Goal: Register for event/course

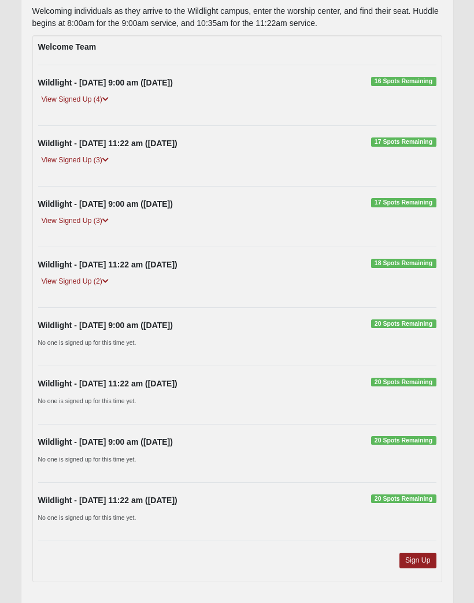
scroll to position [168, 0]
click at [421, 558] on link "Sign Up" at bounding box center [417, 561] width 37 height 16
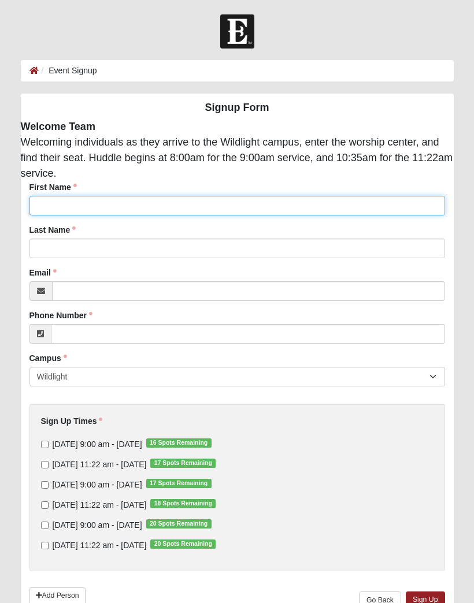
click at [136, 206] on input "First Name" at bounding box center [236, 206] width 415 height 20
type input "[PERSON_NAME]"
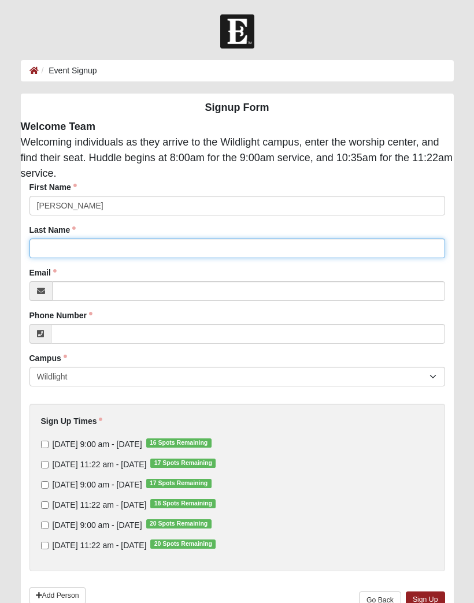
click at [137, 248] on input "Last Name" at bounding box center [236, 249] width 415 height 20
type input "[PERSON_NAME]"
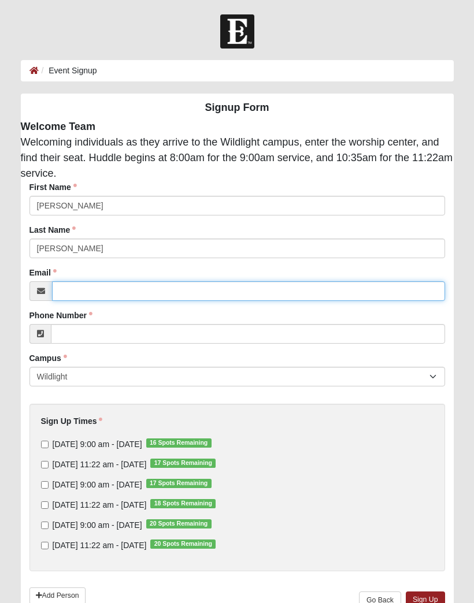
click at [154, 295] on input "Email" at bounding box center [248, 291] width 393 height 20
type input "[EMAIL_ADDRESS][DOMAIN_NAME]"
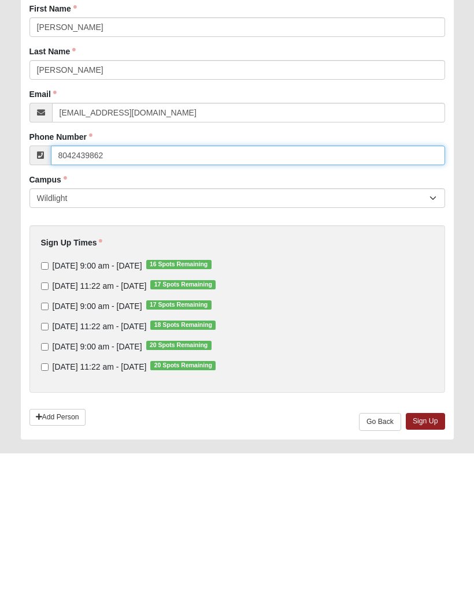
scroll to position [58, 0]
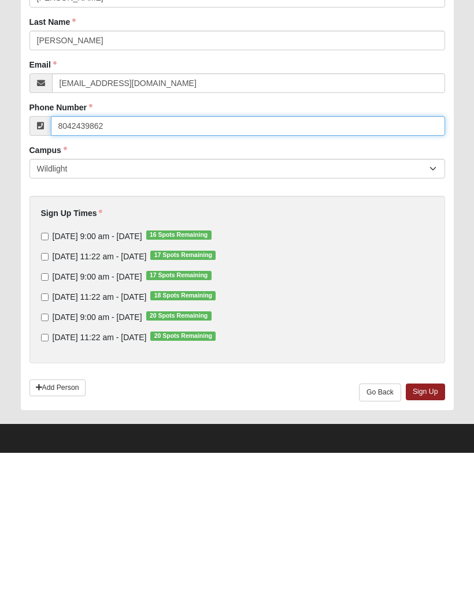
type input "8042439862"
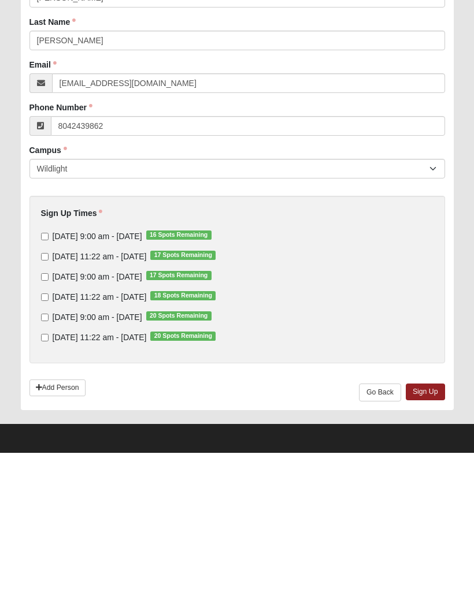
click at [43, 383] on input "[DATE] 9:00 am - [DATE] 16 Spots Remaining" at bounding box center [45, 387] width 8 height 8
checkbox input "true"
type input "[PHONE_NUMBER]"
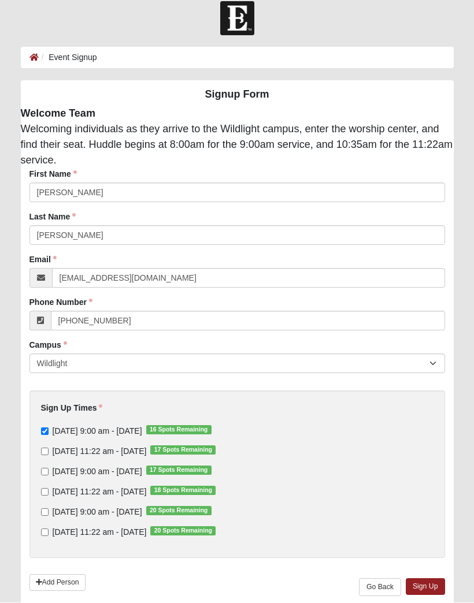
click at [44, 473] on input "[DATE] 9:00 am - [DATE] 17 Spots Remaining" at bounding box center [45, 472] width 8 height 8
checkbox input "true"
click at [42, 510] on input "[DATE] 9:00 am - [DATE] 20 Spots Remaining" at bounding box center [45, 513] width 8 height 8
checkbox input "true"
click at [427, 581] on link "Sign Up" at bounding box center [425, 587] width 39 height 17
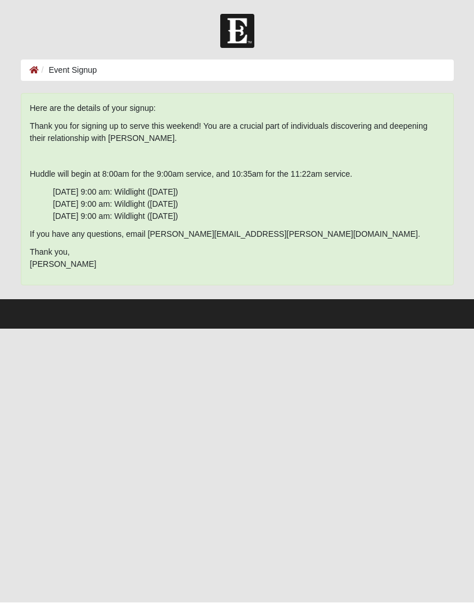
scroll to position [0, 0]
